Goal: Find specific page/section: Find specific page/section

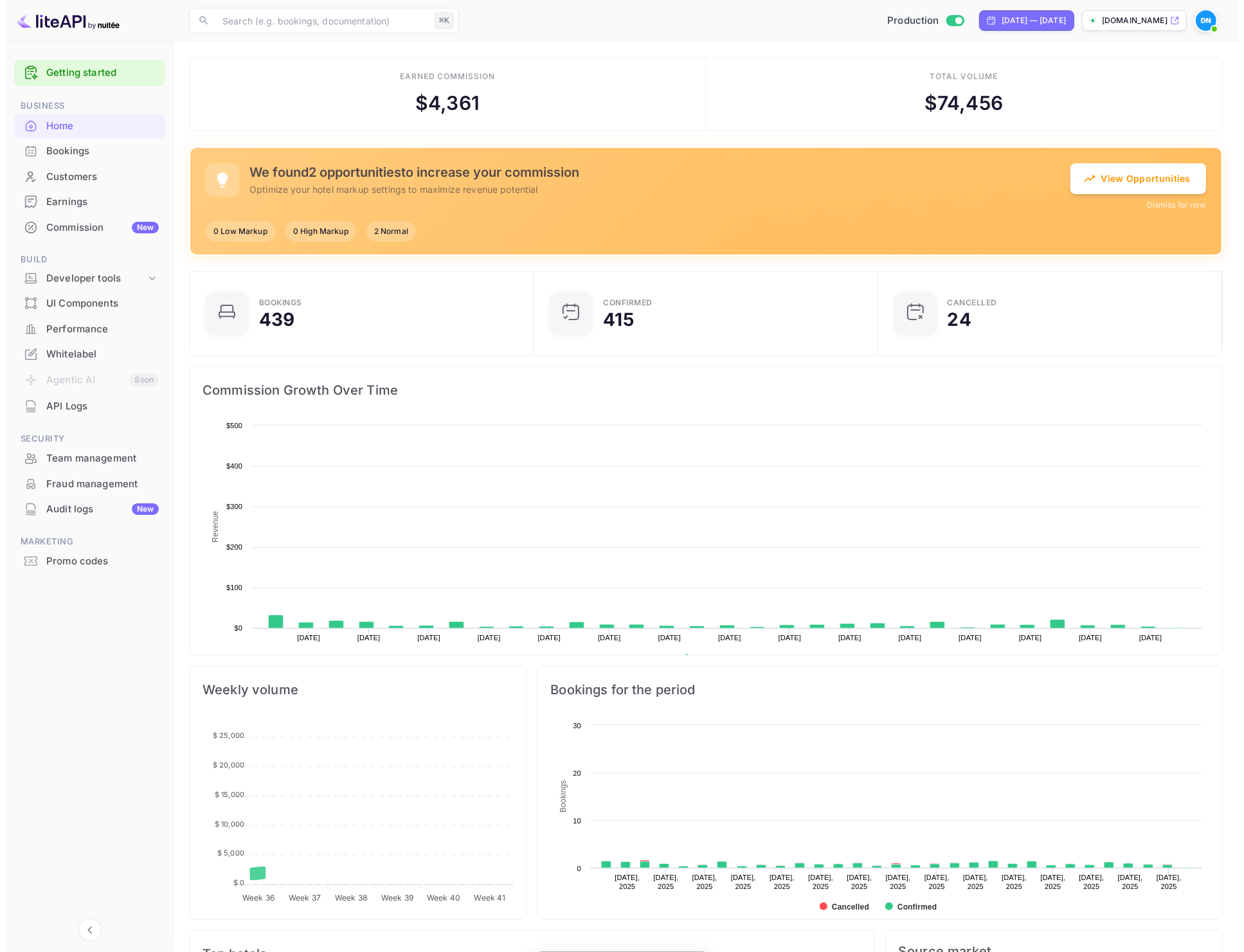
scroll to position [197, 325]
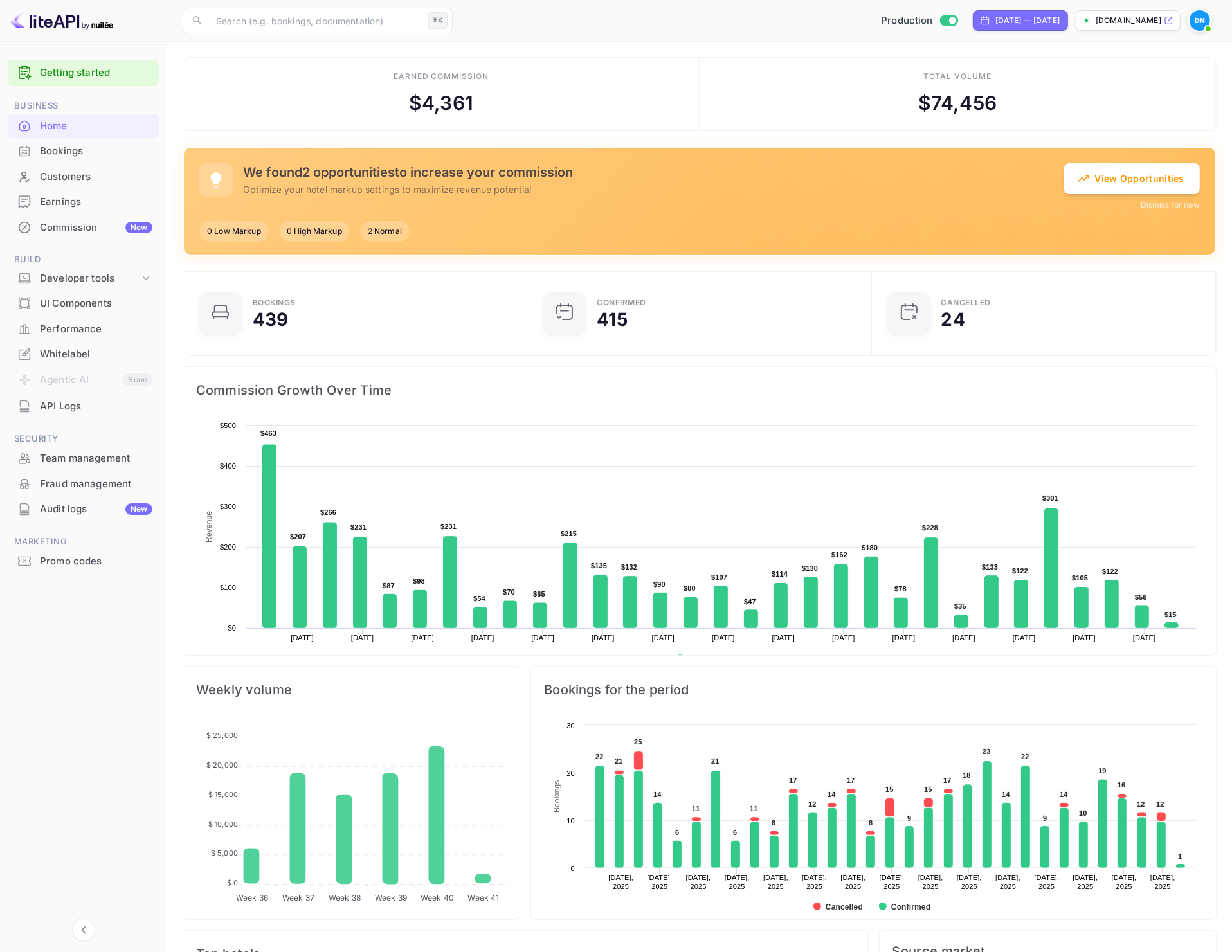
click at [70, 180] on div "Customers" at bounding box center [96, 177] width 113 height 15
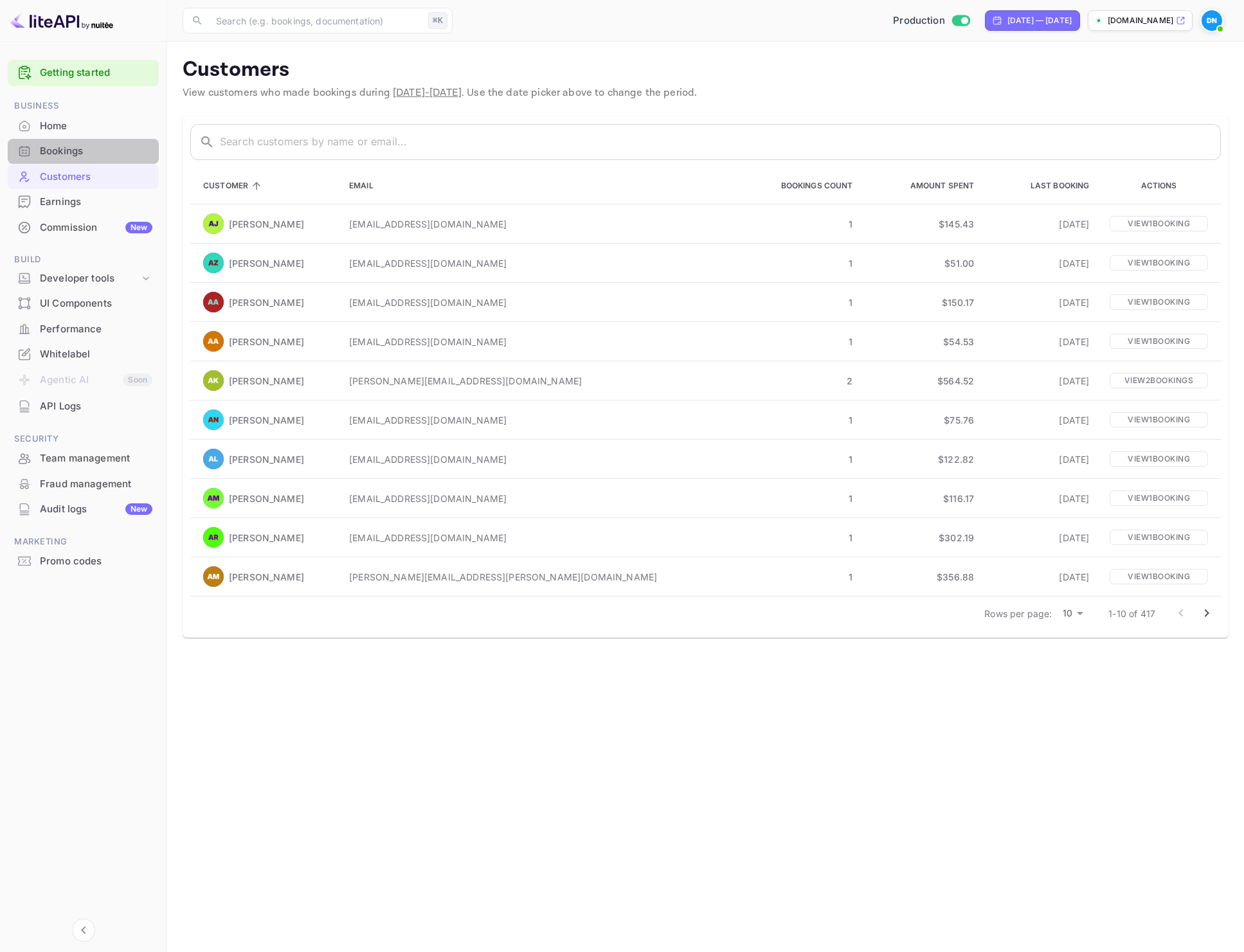
click at [70, 156] on div "Bookings" at bounding box center [96, 151] width 113 height 15
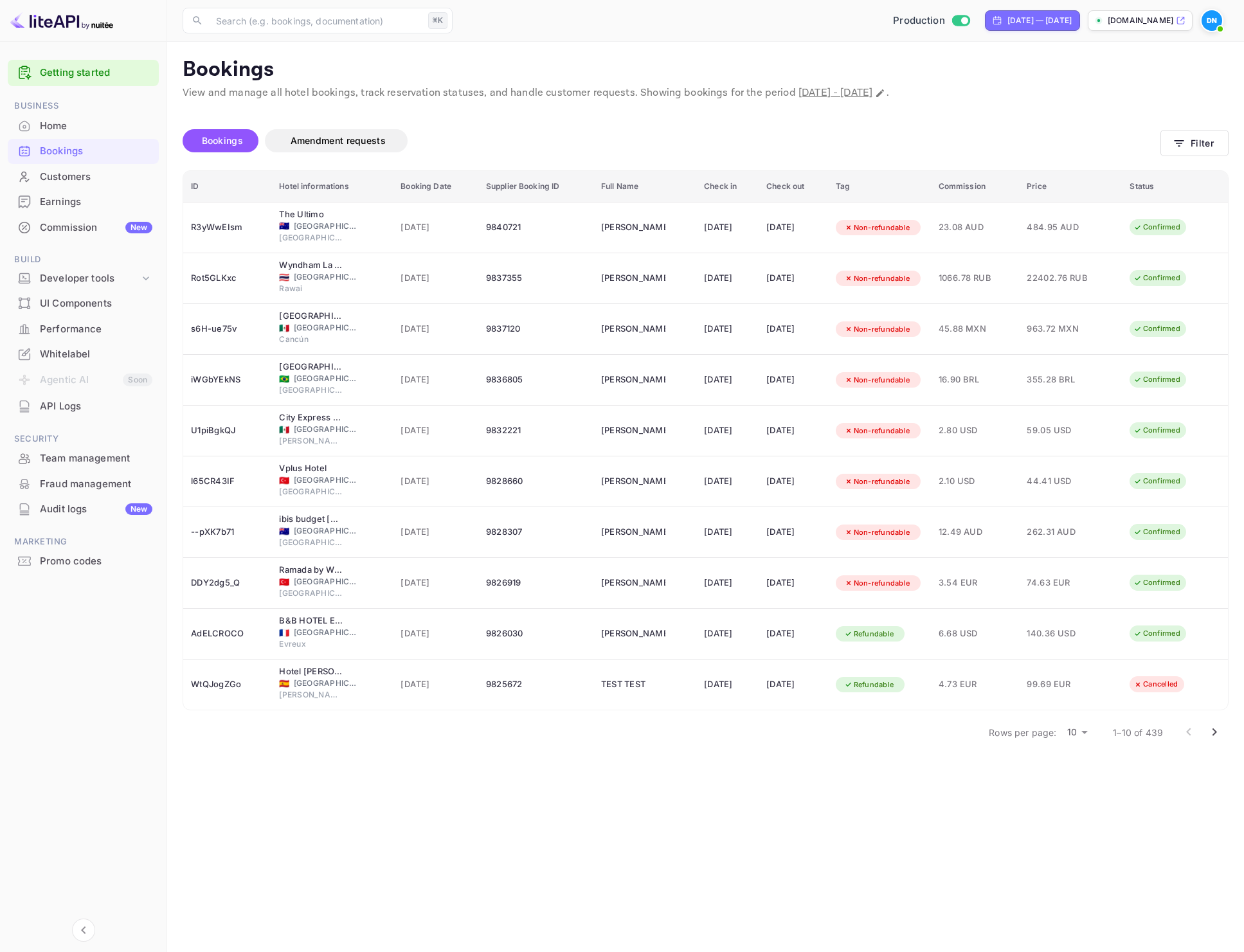
click at [1128, 131] on div "Bookings Amendment requests" at bounding box center [671, 141] width 978 height 23
click at [947, 153] on div "Bookings Amendment requests" at bounding box center [671, 144] width 978 height 31
